Goal: Check status: Check status

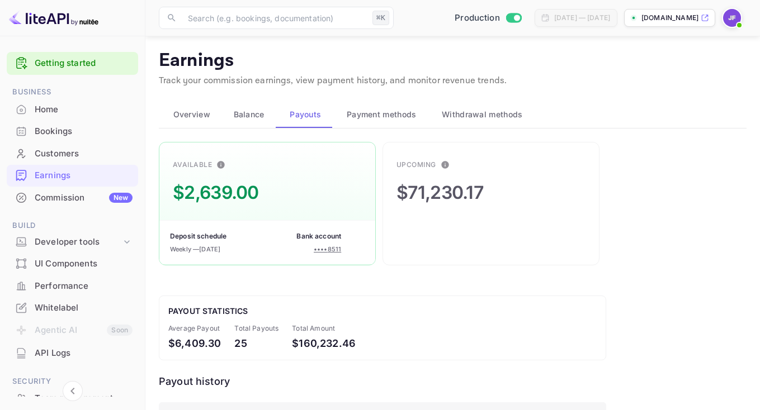
scroll to position [346, 0]
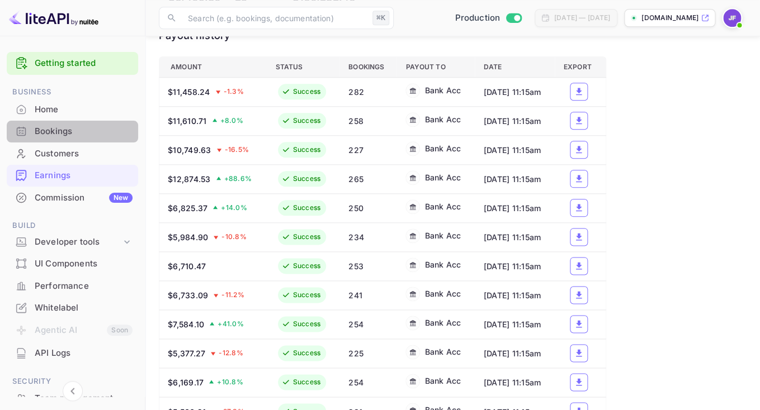
click at [62, 135] on div "Bookings" at bounding box center [84, 131] width 98 height 13
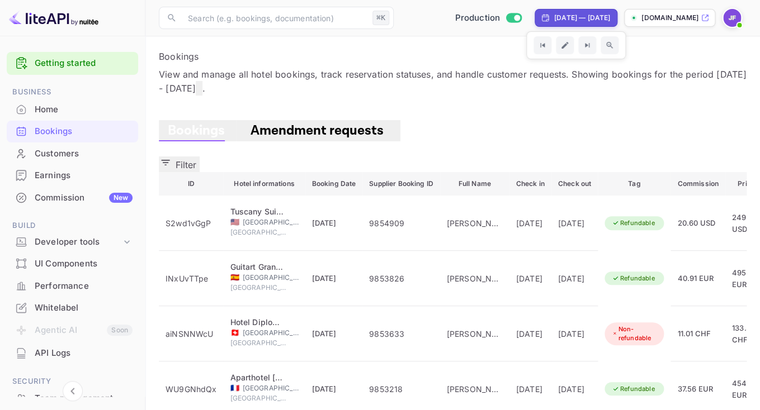
click at [576, 21] on div "[DATE] — [DATE]" at bounding box center [582, 18] width 56 height 10
select select "2"
select select "2025"
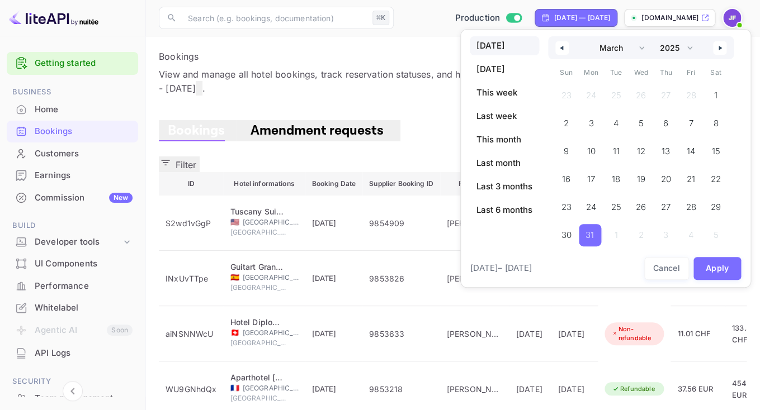
click at [495, 46] on span "[DATE]" at bounding box center [504, 45] width 69 height 19
select select "9"
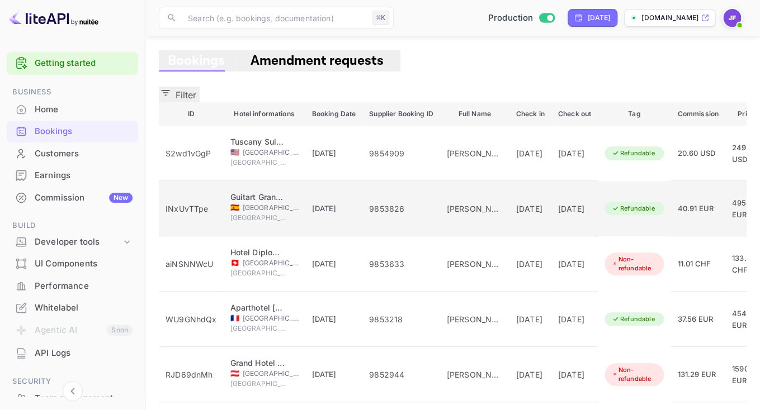
scroll to position [74, 0]
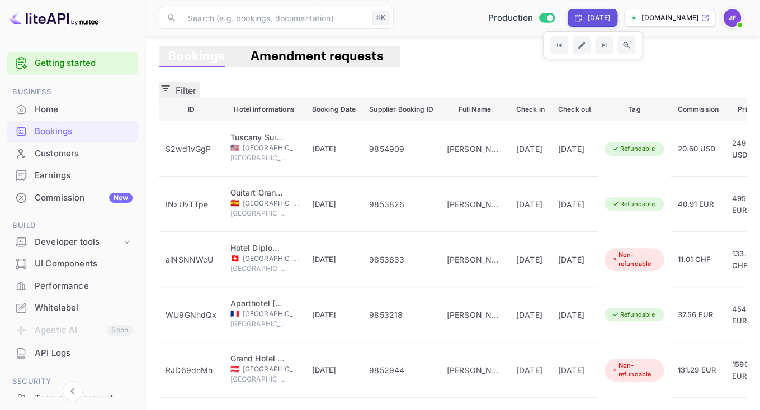
click at [587, 17] on div "[DATE]" at bounding box center [598, 18] width 23 height 10
select select "9"
select select "2025"
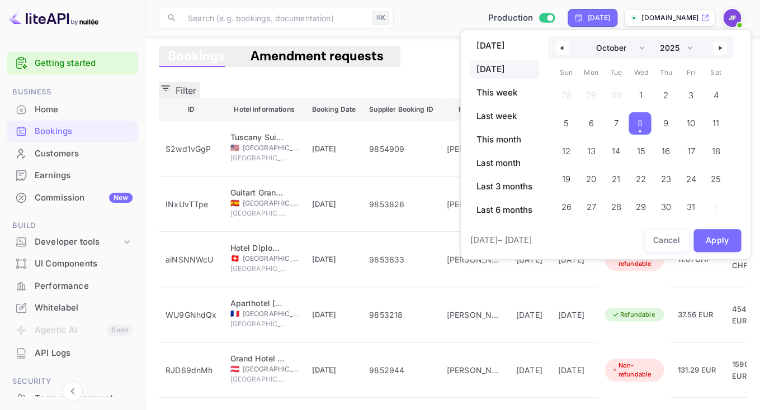
click at [647, 122] on span "8" at bounding box center [639, 123] width 22 height 22
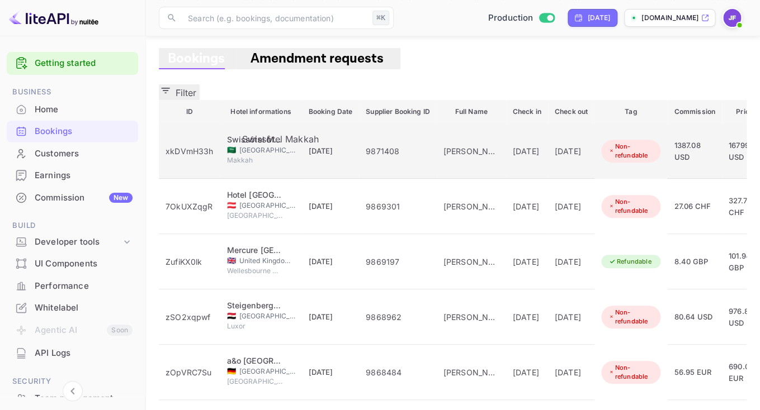
click at [274, 134] on div "Swissôtel Makkah" at bounding box center [254, 140] width 56 height 12
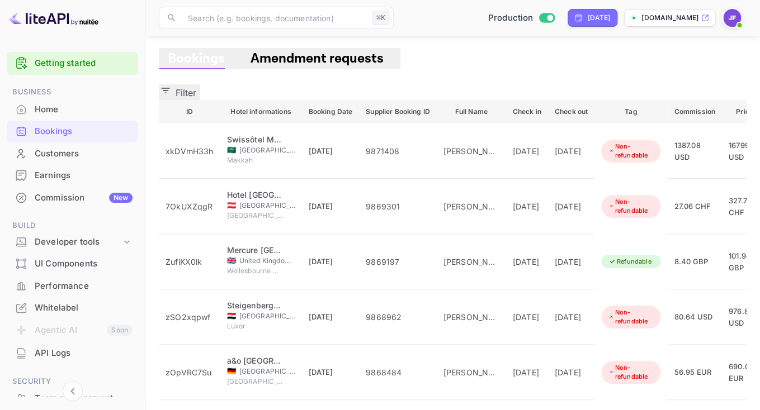
scroll to position [338, 0]
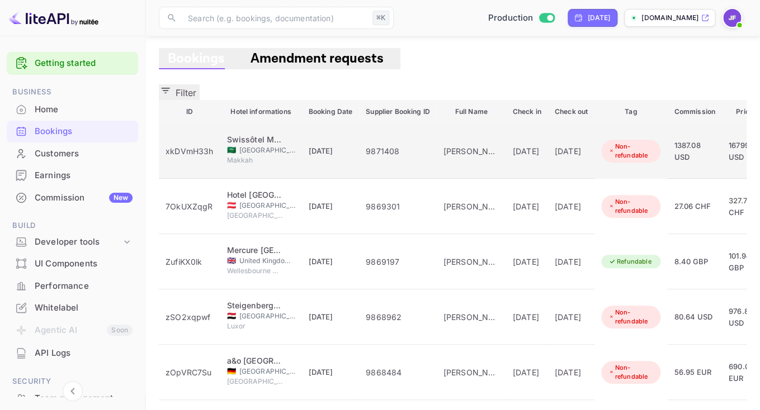
click at [328, 146] on span "[DATE]" at bounding box center [321, 150] width 25 height 9
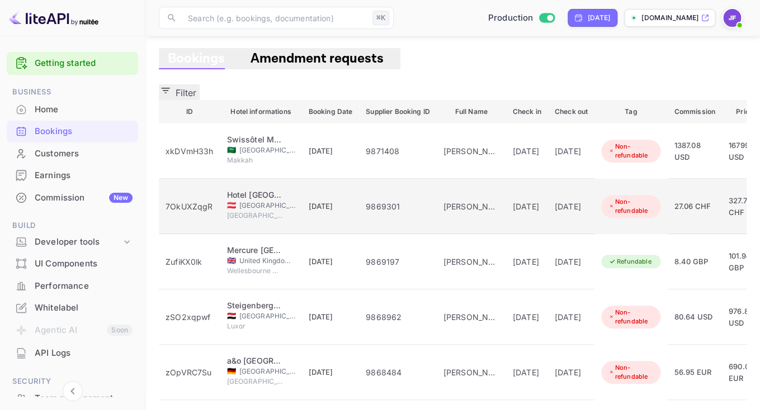
click at [392, 201] on div "9869301" at bounding box center [398, 207] width 64 height 12
